Goal: Task Accomplishment & Management: Use online tool/utility

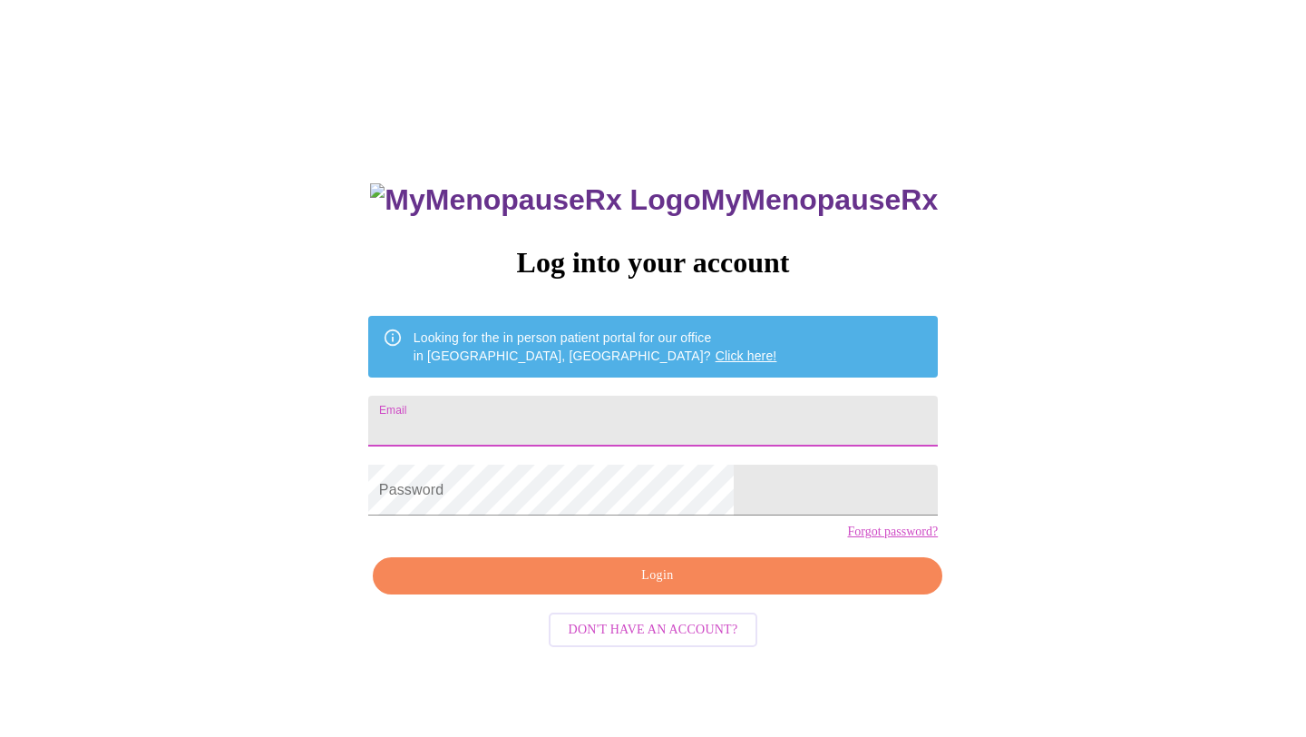
click at [639, 400] on input "Email" at bounding box center [653, 421] width 570 height 51
type input "[PERSON_NAME][EMAIL_ADDRESS][PERSON_NAME][DOMAIN_NAME]"
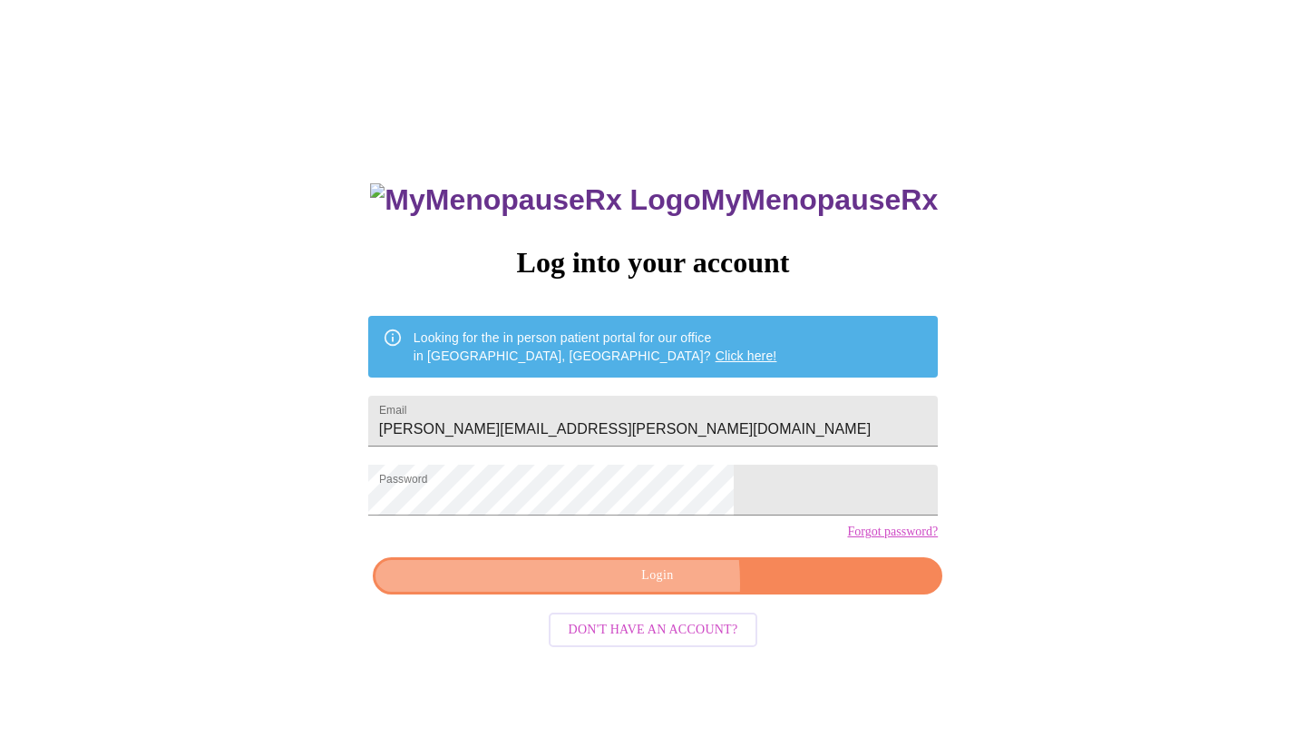
click at [608, 587] on span "Login" at bounding box center [658, 575] width 528 height 23
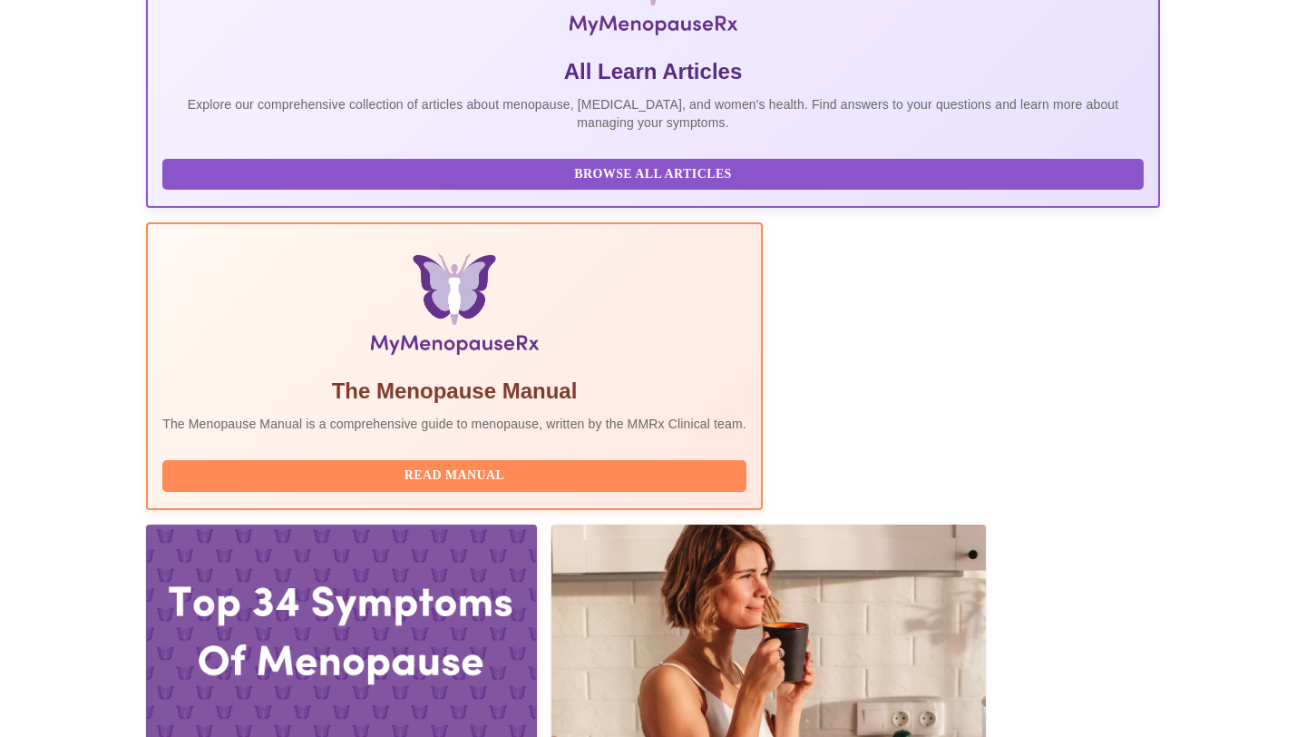
scroll to position [363, 0]
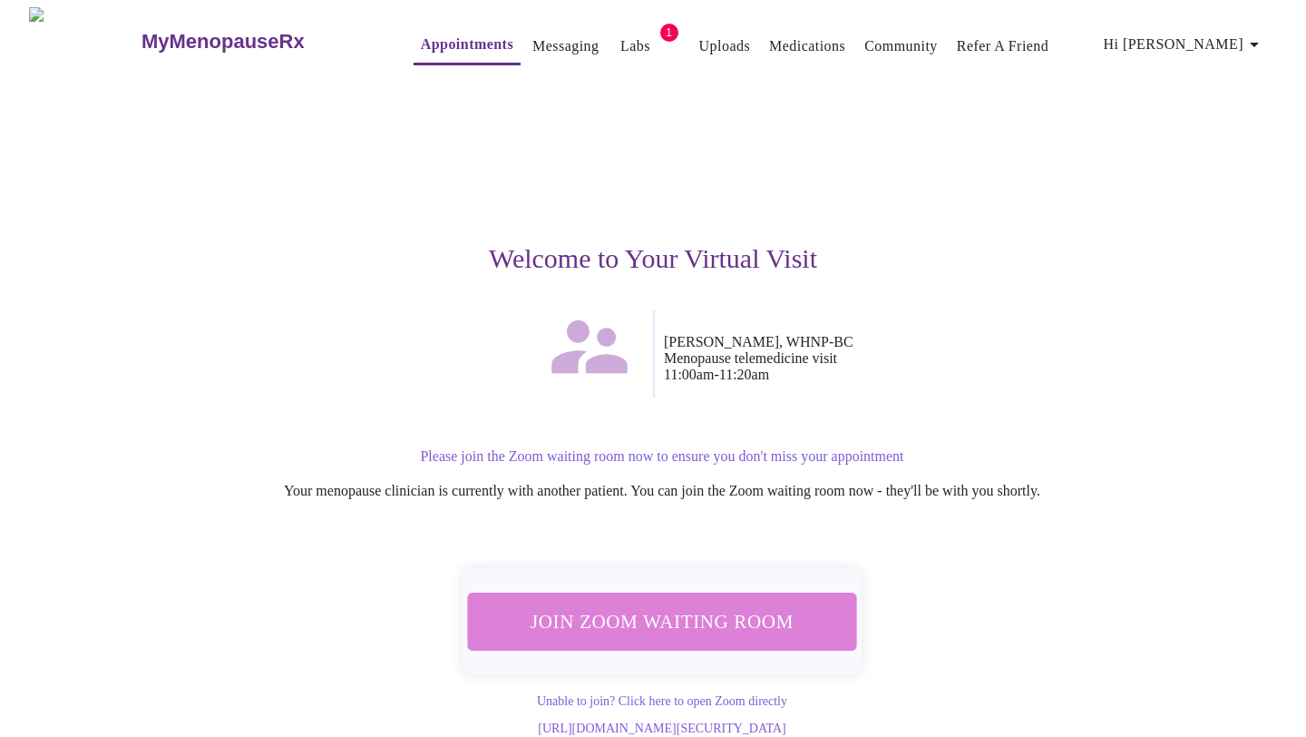
click at [703, 613] on span "Join Zoom Waiting Room" at bounding box center [662, 621] width 341 height 34
